Goal: Task Accomplishment & Management: Use online tool/utility

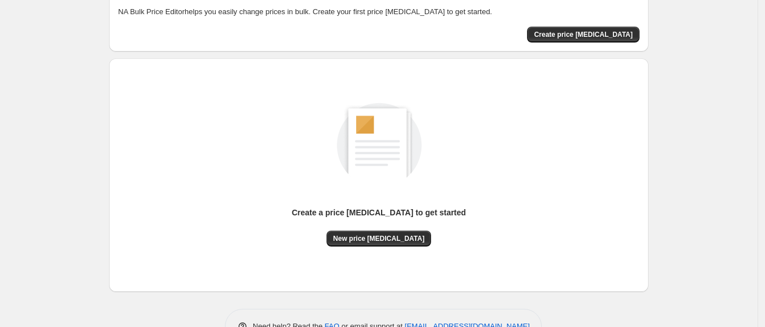
scroll to position [70, 0]
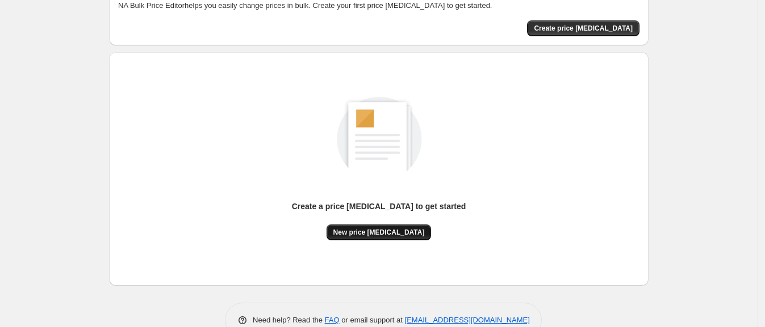
click at [369, 232] on span "New price change job" at bounding box center [378, 232] width 91 height 9
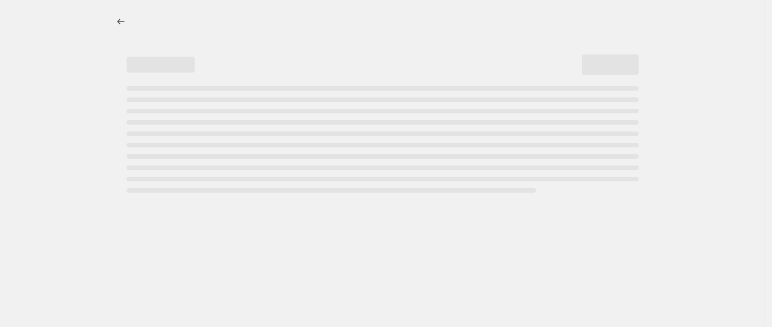
select select "percentage"
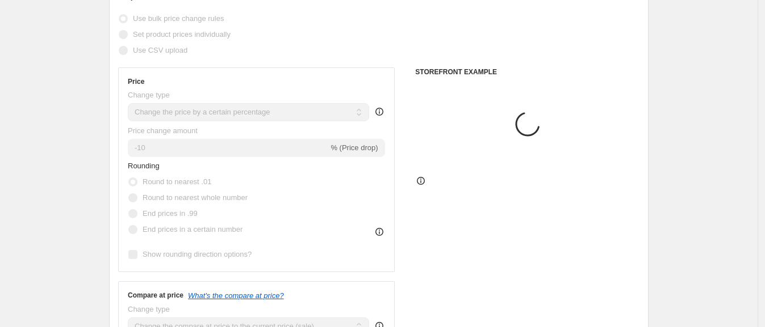
scroll to position [141, 0]
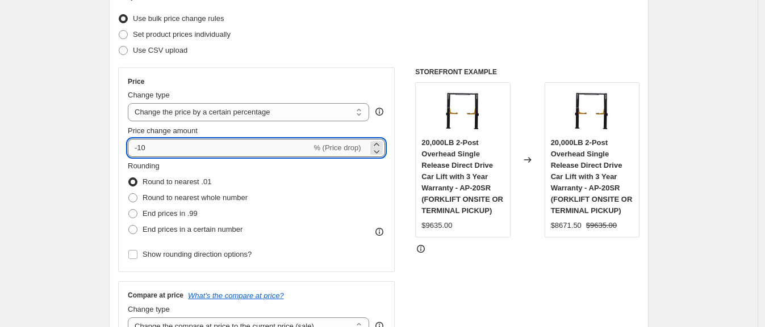
drag, startPoint x: 141, startPoint y: 144, endPoint x: 184, endPoint y: 145, distance: 43.7
click at [184, 145] on input "-10" at bounding box center [219, 148] width 183 height 18
drag, startPoint x: 142, startPoint y: 148, endPoint x: 157, endPoint y: 144, distance: 15.3
click at [157, 144] on input "-40" at bounding box center [219, 148] width 183 height 18
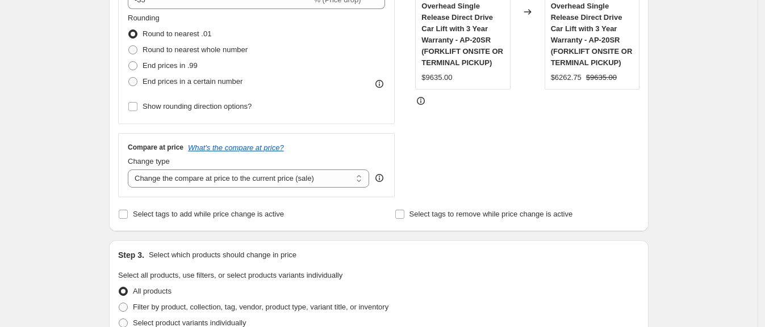
scroll to position [77, 0]
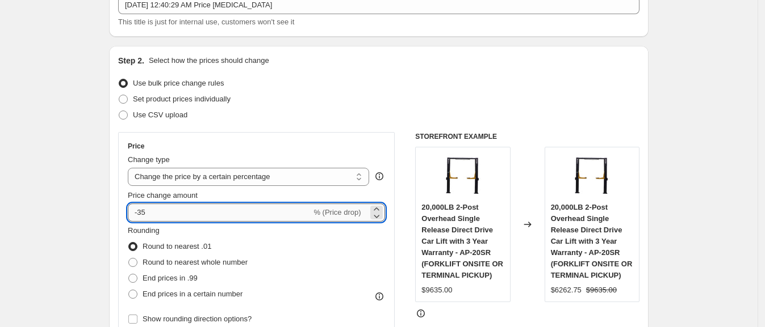
drag, startPoint x: 146, startPoint y: 210, endPoint x: 182, endPoint y: 212, distance: 35.8
click at [182, 214] on input "-35" at bounding box center [219, 213] width 183 height 18
type input "-38"
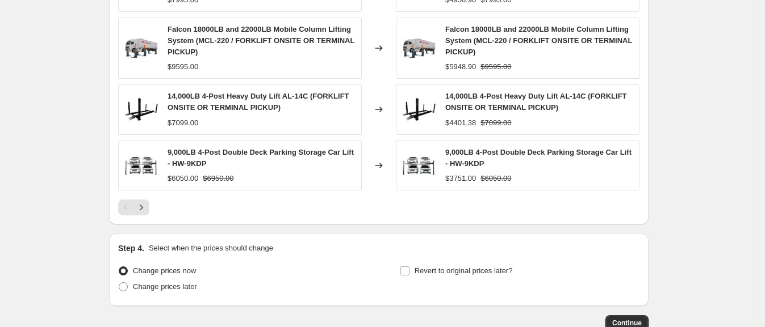
scroll to position [857, 0]
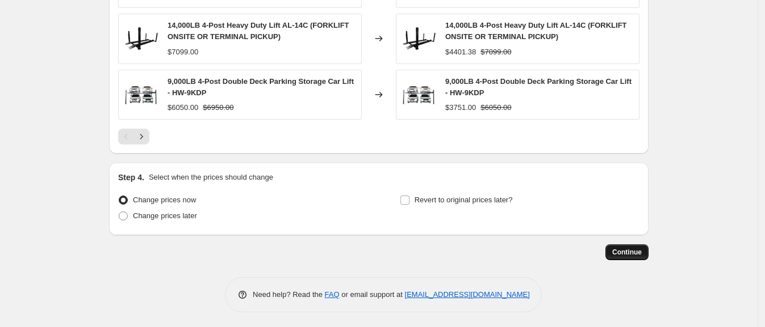
click at [633, 256] on button "Continue" at bounding box center [626, 253] width 43 height 16
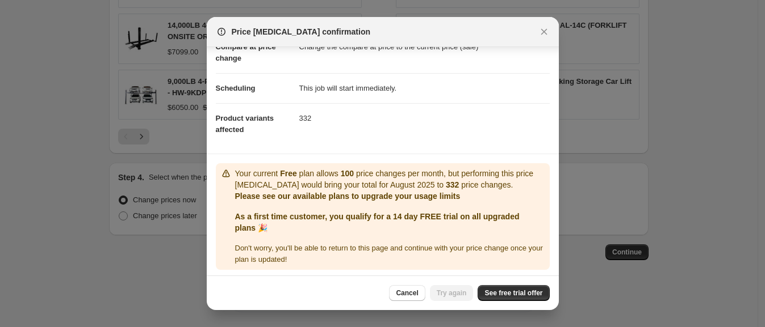
scroll to position [68, 0]
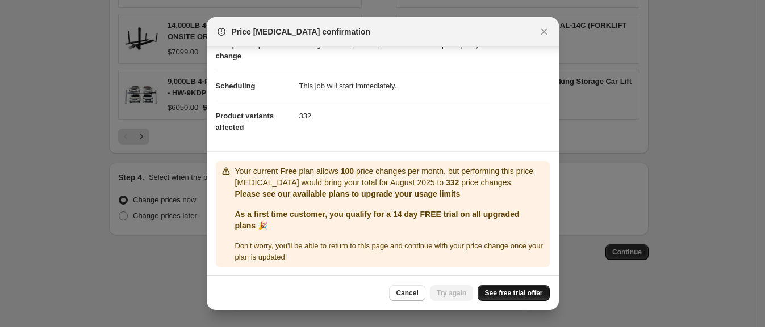
click at [514, 294] on span "See free trial offer" at bounding box center [513, 293] width 58 height 9
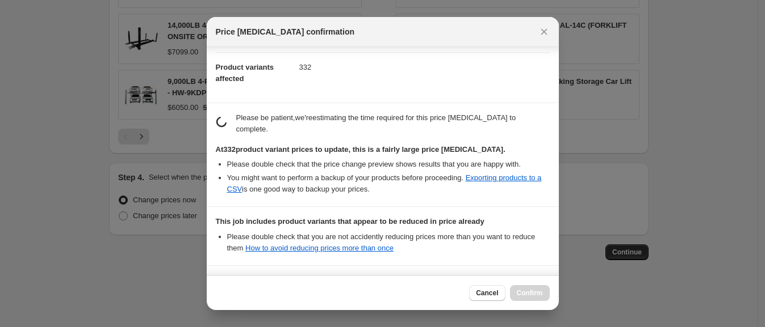
scroll to position [234, 0]
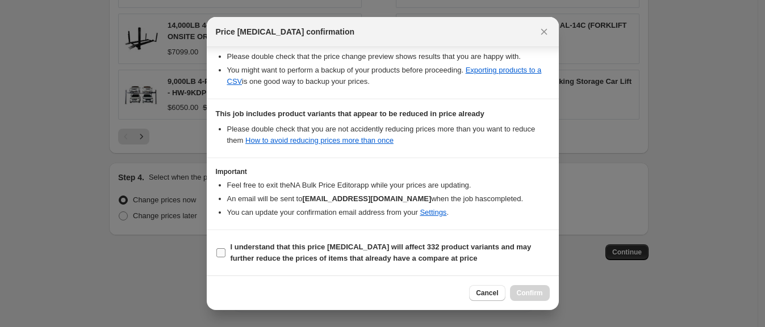
click at [316, 243] on b "I understand that this price change job will affect 332 product variants and ma…" at bounding box center [380, 253] width 301 height 20
click at [225, 249] on input "I understand that this price change job will affect 332 product variants and ma…" at bounding box center [220, 253] width 9 height 9
checkbox input "true"
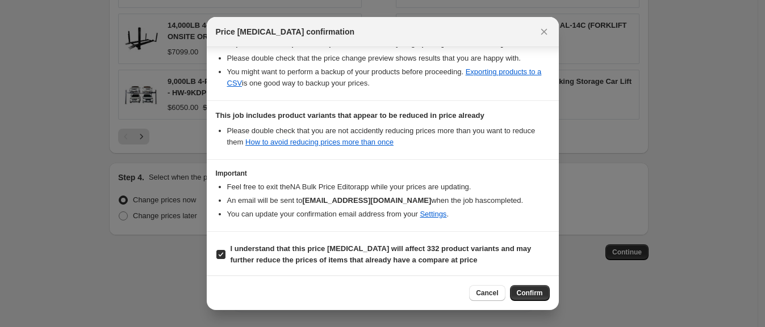
scroll to position [223, 0]
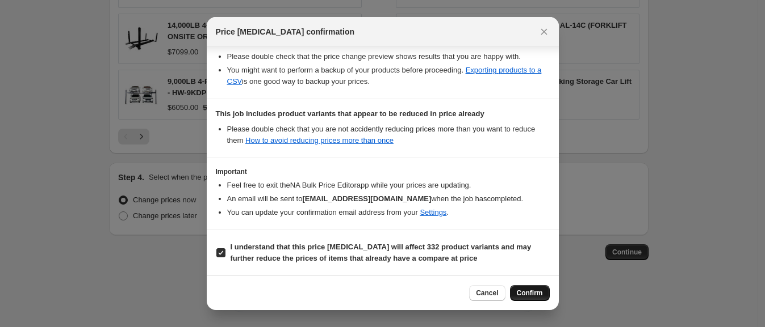
click at [516, 288] on button "Confirm" at bounding box center [530, 293] width 40 height 16
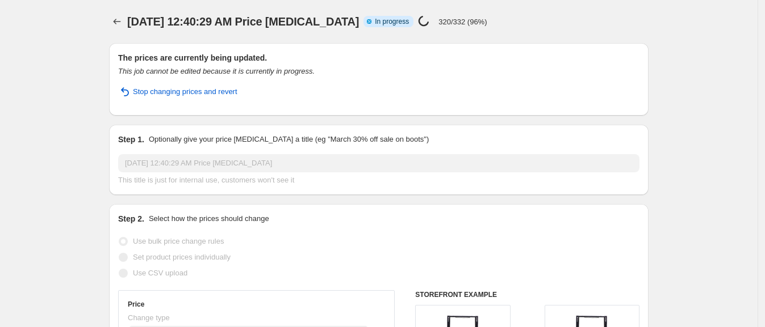
select select "percentage"
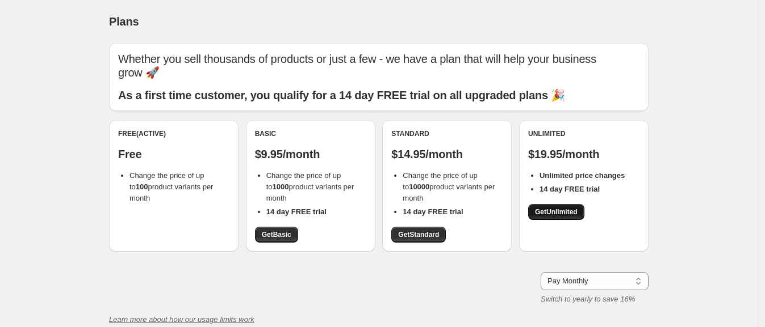
click at [541, 209] on span "Get Unlimited" at bounding box center [556, 212] width 43 height 9
